Goal: Task Accomplishment & Management: Complete application form

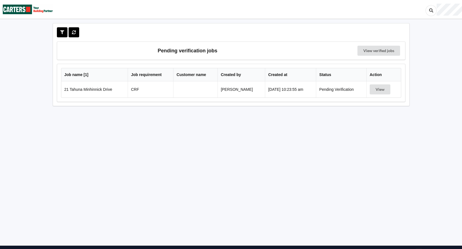
click at [355, 90] on td "Pending Verification" at bounding box center [341, 89] width 50 height 16
click at [375, 88] on button "View" at bounding box center [379, 89] width 21 height 10
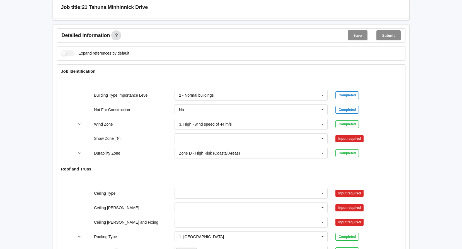
scroll to position [195, 0]
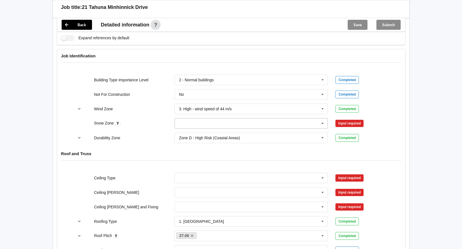
click at [321, 126] on icon at bounding box center [322, 123] width 8 height 10
click at [189, 134] on div "N0" at bounding box center [251, 133] width 153 height 10
click at [344, 121] on button "Confirm input" at bounding box center [351, 123] width 33 height 9
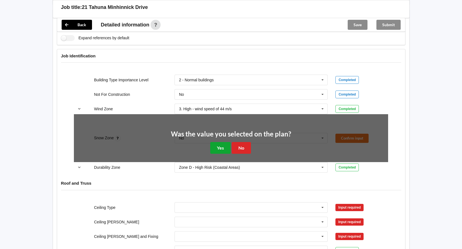
click at [220, 144] on button "Yes" at bounding box center [220, 147] width 20 height 11
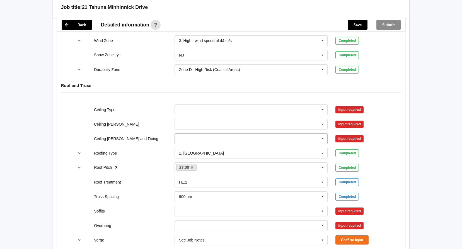
scroll to position [279, 0]
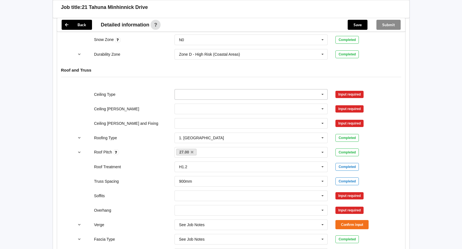
click at [323, 92] on icon at bounding box center [322, 94] width 8 height 10
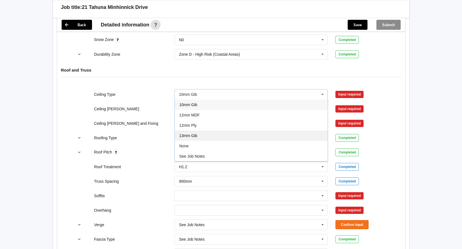
click at [203, 135] on div "13mm Gib" at bounding box center [251, 135] width 153 height 10
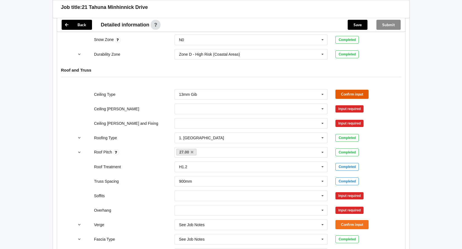
click at [351, 95] on button "Confirm input" at bounding box center [351, 94] width 33 height 9
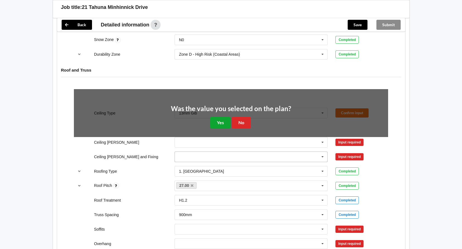
click at [222, 118] on button "Yes" at bounding box center [220, 122] width 20 height 11
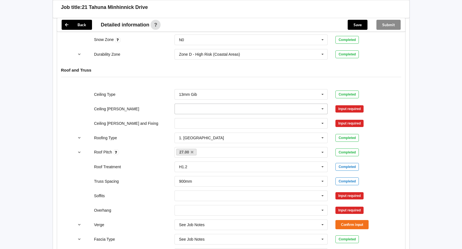
click at [323, 108] on icon at bounding box center [322, 109] width 8 height 10
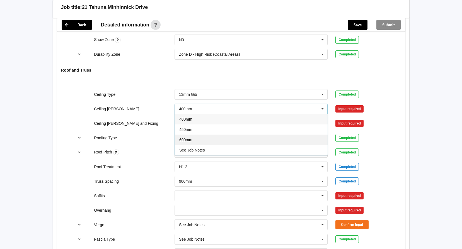
click at [246, 141] on div "600mm" at bounding box center [251, 140] width 153 height 10
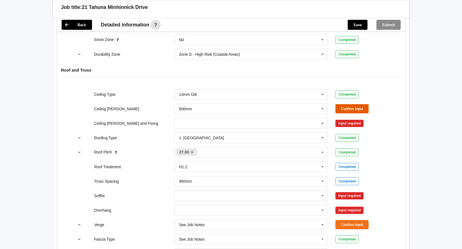
click at [338, 105] on button "Confirm input" at bounding box center [351, 108] width 33 height 9
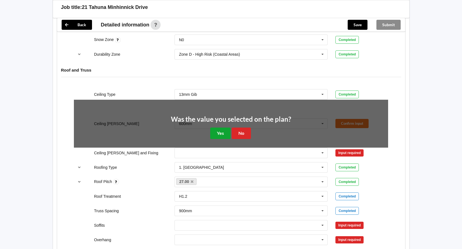
click at [219, 129] on button "Yes" at bounding box center [220, 133] width 20 height 11
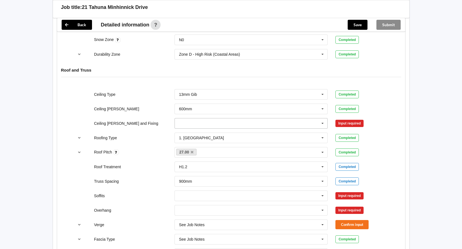
click at [324, 121] on icon at bounding box center [322, 123] width 8 height 10
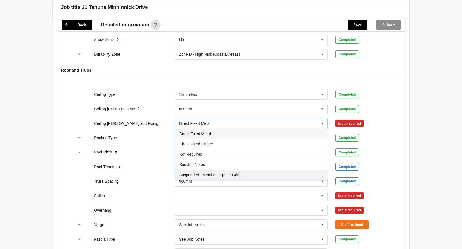
click at [234, 175] on span "Suspended - Metal on clips or Grid" at bounding box center [209, 175] width 60 height 4
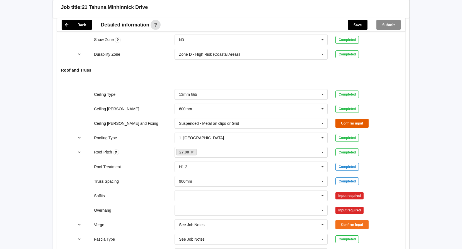
click at [359, 121] on button "Confirm input" at bounding box center [351, 123] width 33 height 9
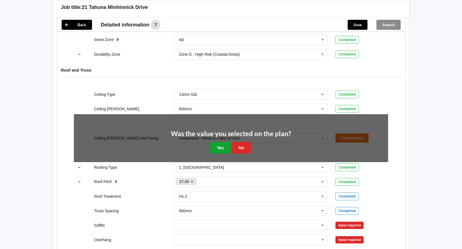
click at [222, 144] on button "Yes" at bounding box center [220, 147] width 20 height 11
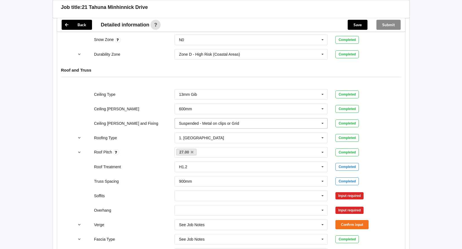
scroll to position [306, 0]
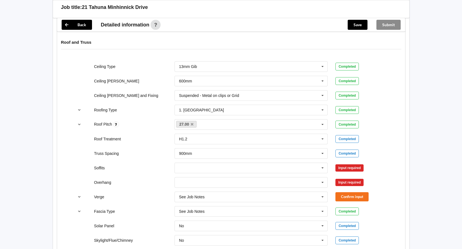
click at [261, 162] on div "Boxed Multiple Values – See As Per Plan None Raked & Boxed Raked Exposed Raked …" at bounding box center [251, 168] width 161 height 18
click at [324, 169] on icon at bounding box center [322, 168] width 8 height 10
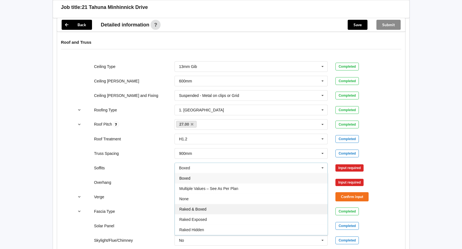
click at [211, 208] on div "Raked & Boxed" at bounding box center [251, 209] width 153 height 10
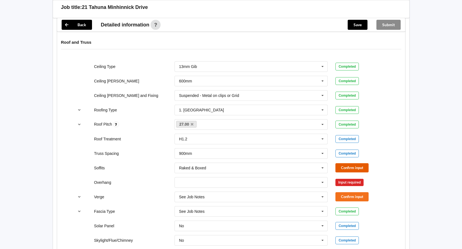
click at [354, 169] on button "Confirm input" at bounding box center [351, 167] width 33 height 9
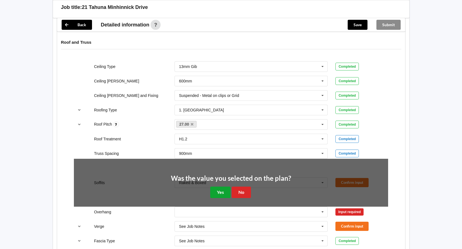
click at [221, 190] on button "Yes" at bounding box center [220, 192] width 20 height 11
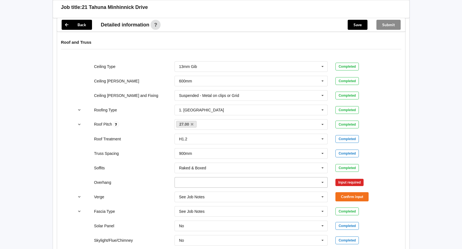
click at [323, 181] on icon at bounding box center [322, 182] width 8 height 10
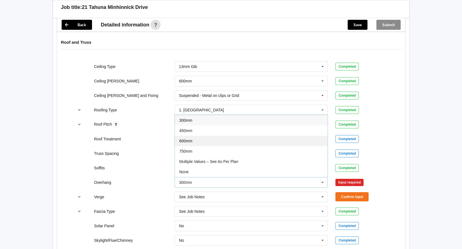
click at [211, 142] on div "600mm" at bounding box center [251, 141] width 153 height 10
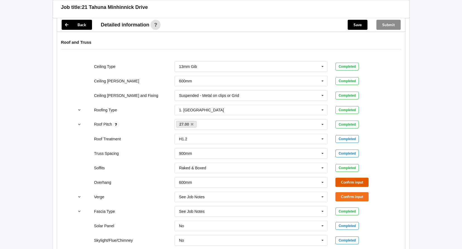
click at [357, 186] on button "Confirm input" at bounding box center [351, 182] width 33 height 9
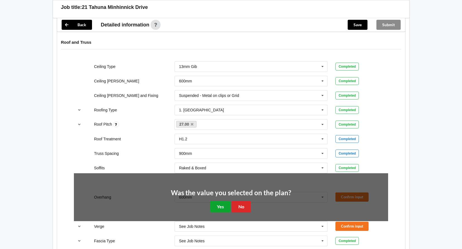
click at [219, 205] on button "Yes" at bounding box center [220, 206] width 20 height 11
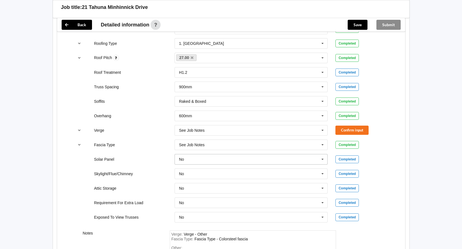
scroll to position [362, 0]
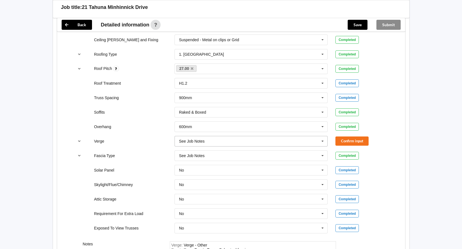
click at [325, 142] on icon at bounding box center [322, 141] width 8 height 10
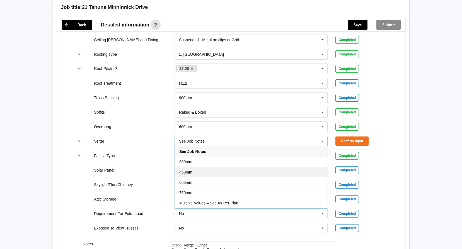
click at [211, 174] on div "450mm" at bounding box center [251, 172] width 153 height 10
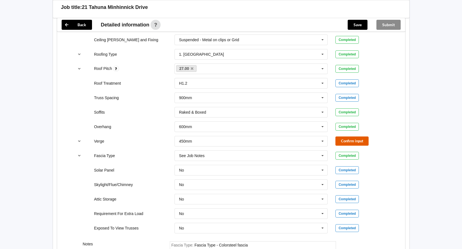
click at [354, 139] on button "Confirm input" at bounding box center [351, 141] width 33 height 9
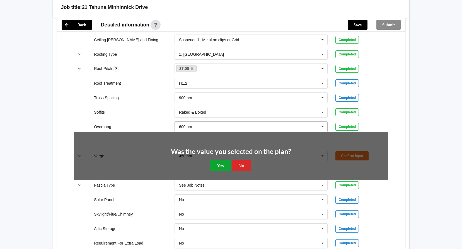
drag, startPoint x: 224, startPoint y: 163, endPoint x: 310, endPoint y: 131, distance: 91.5
click at [226, 163] on button "Yes" at bounding box center [220, 165] width 20 height 11
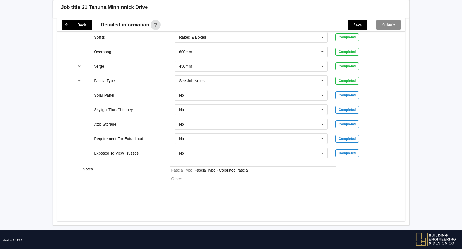
scroll to position [446, 0]
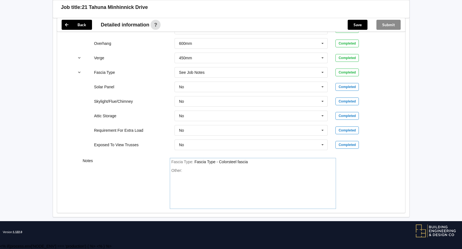
drag, startPoint x: 236, startPoint y: 163, endPoint x: 281, endPoint y: 156, distance: 45.5
click at [237, 162] on div "Fascia Type - Colorsteel fascia" at bounding box center [220, 162] width 53 height 4
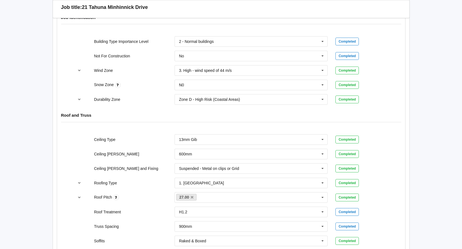
scroll to position [139, 0]
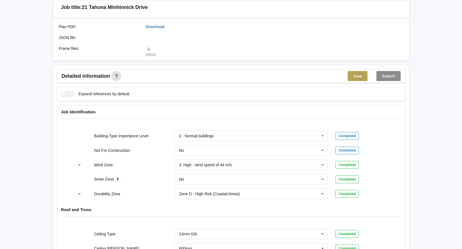
click at [352, 76] on button "Save" at bounding box center [357, 76] width 20 height 10
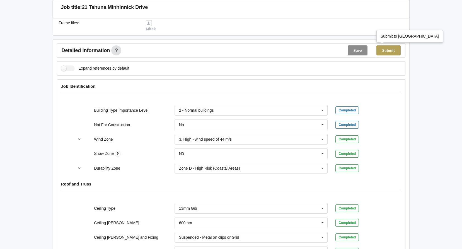
click at [391, 48] on button "Submit" at bounding box center [388, 50] width 24 height 10
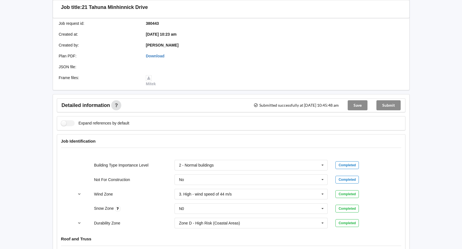
scroll to position [0, 0]
